Goal: Navigation & Orientation: Find specific page/section

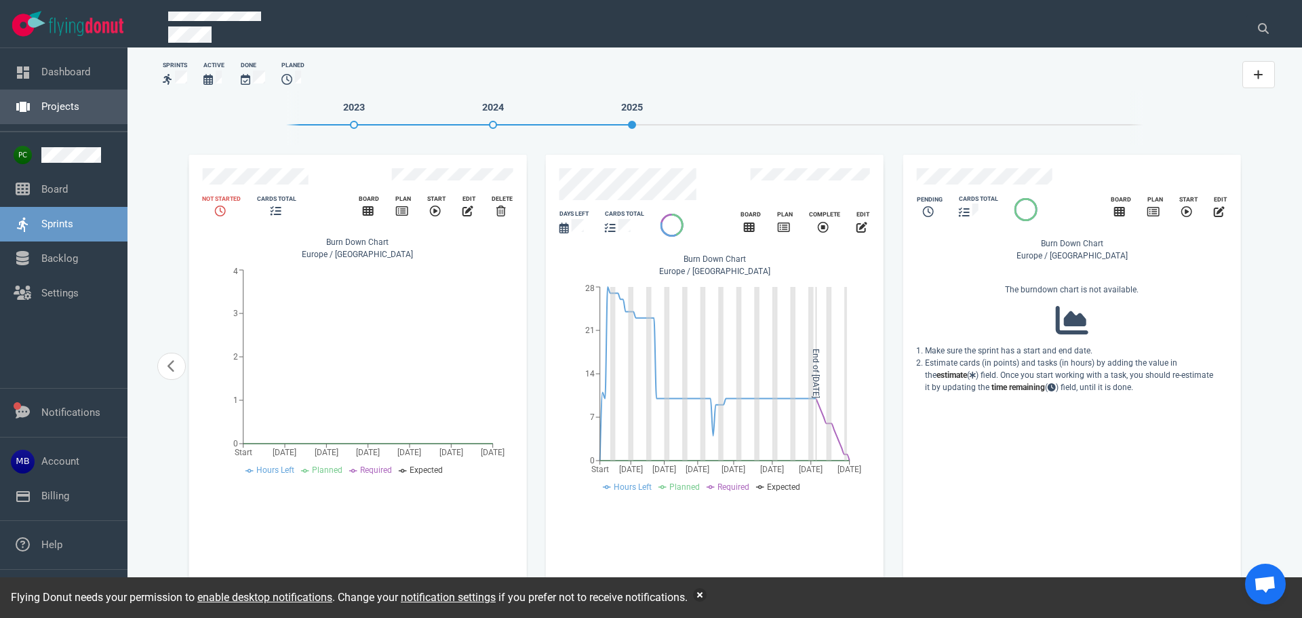
click at [69, 100] on link "Projects" at bounding box center [60, 106] width 38 height 12
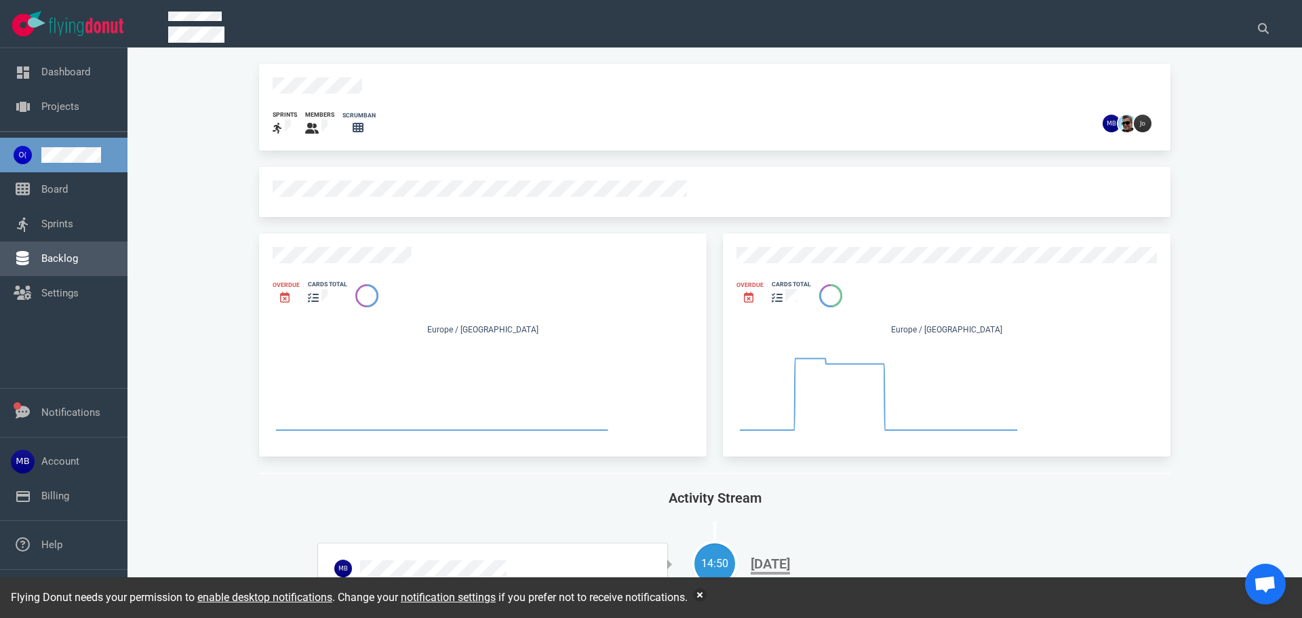
click at [62, 265] on link "Backlog" at bounding box center [59, 258] width 37 height 12
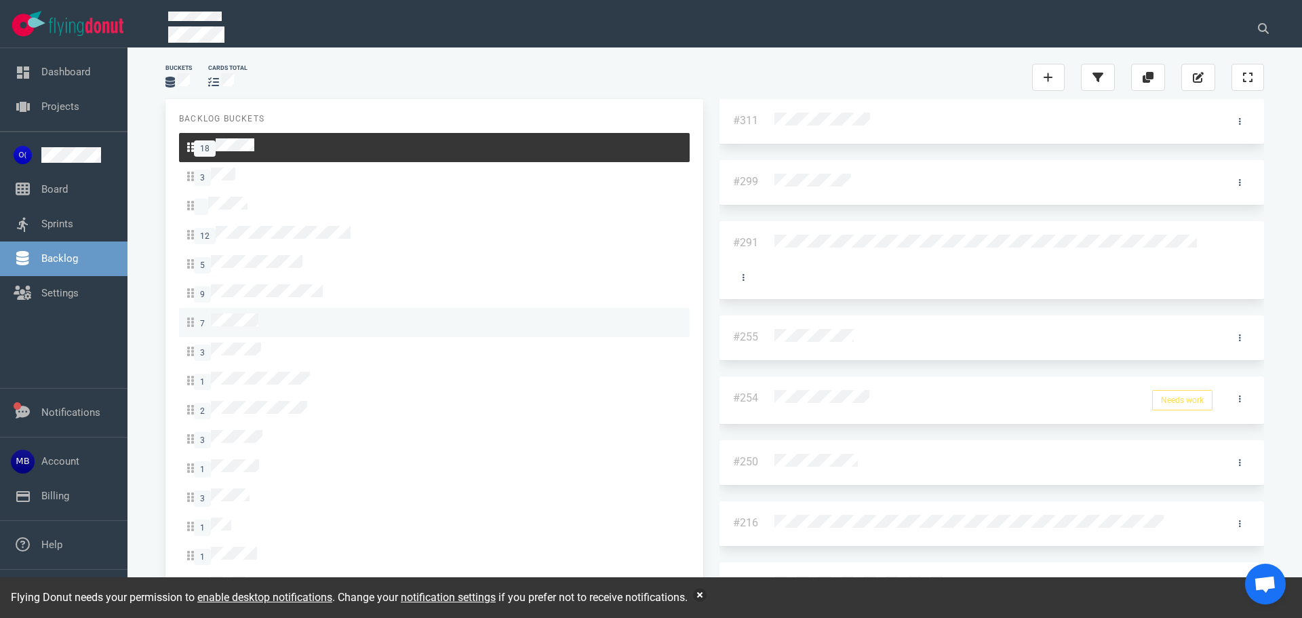
scroll to position [4, 0]
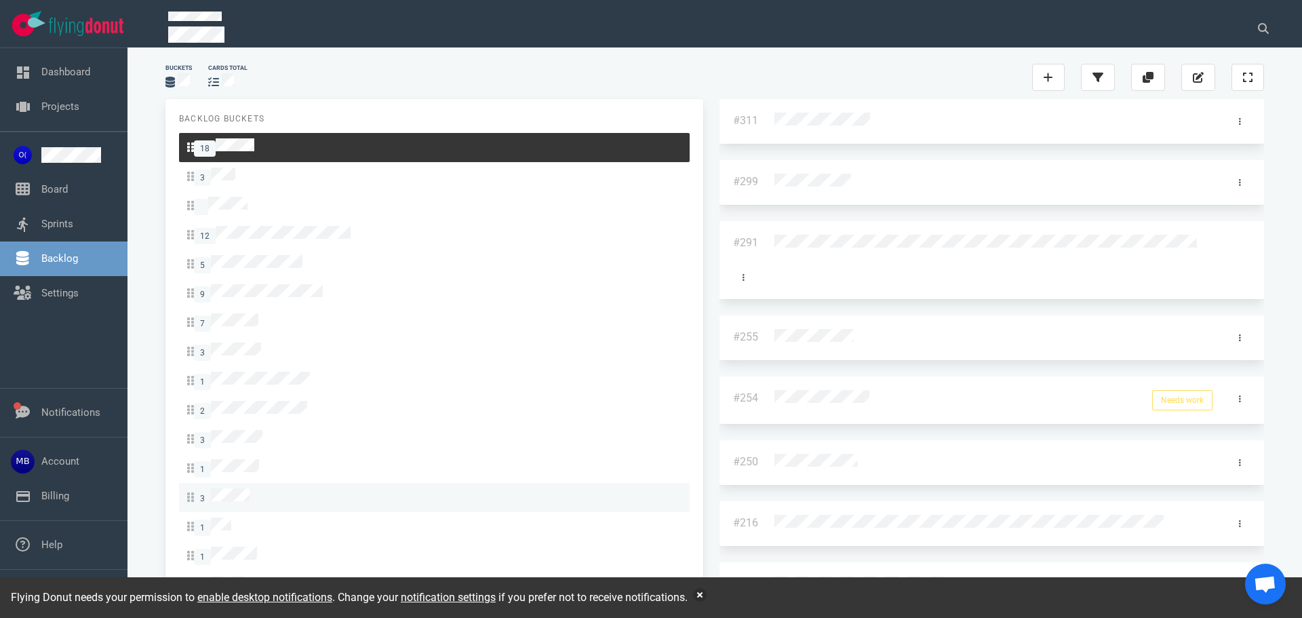
click at [296, 488] on div "3" at bounding box center [434, 497] width 494 height 18
